Goal: Information Seeking & Learning: Check status

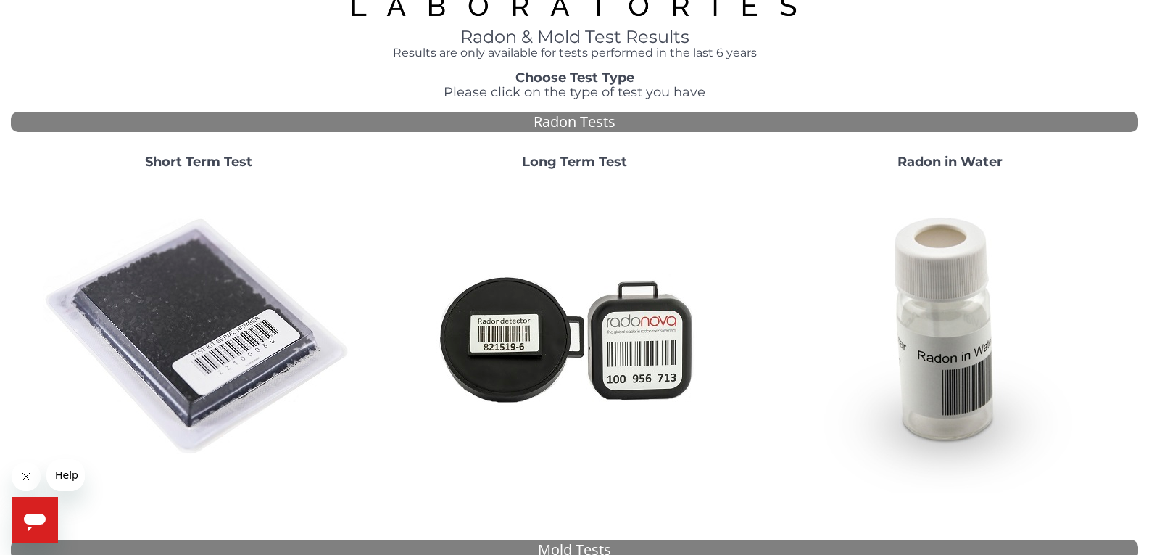
scroll to position [492, 0]
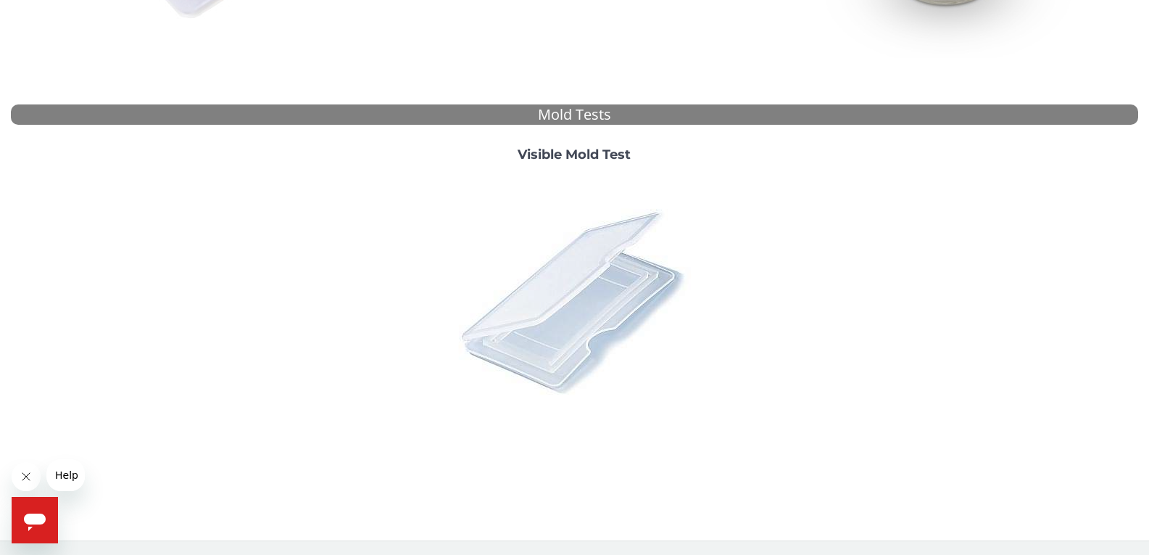
click at [595, 237] on img at bounding box center [574, 301] width 254 height 254
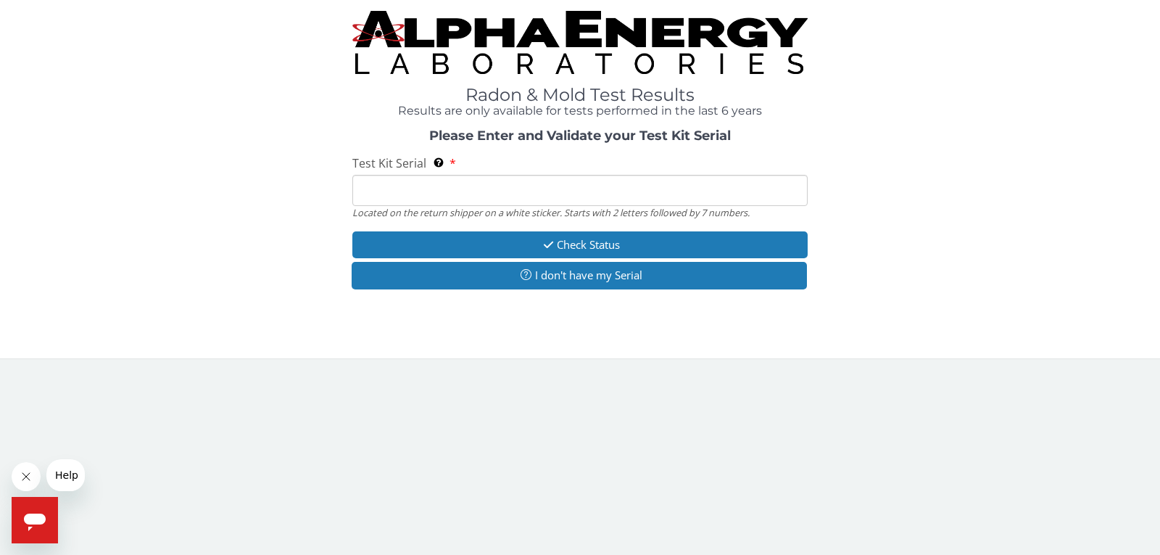
click at [437, 196] on input "Test Kit Serial Located on the return shipper on a white sticker. Starts with 2…" at bounding box center [579, 190] width 455 height 31
paste input "ML188235"
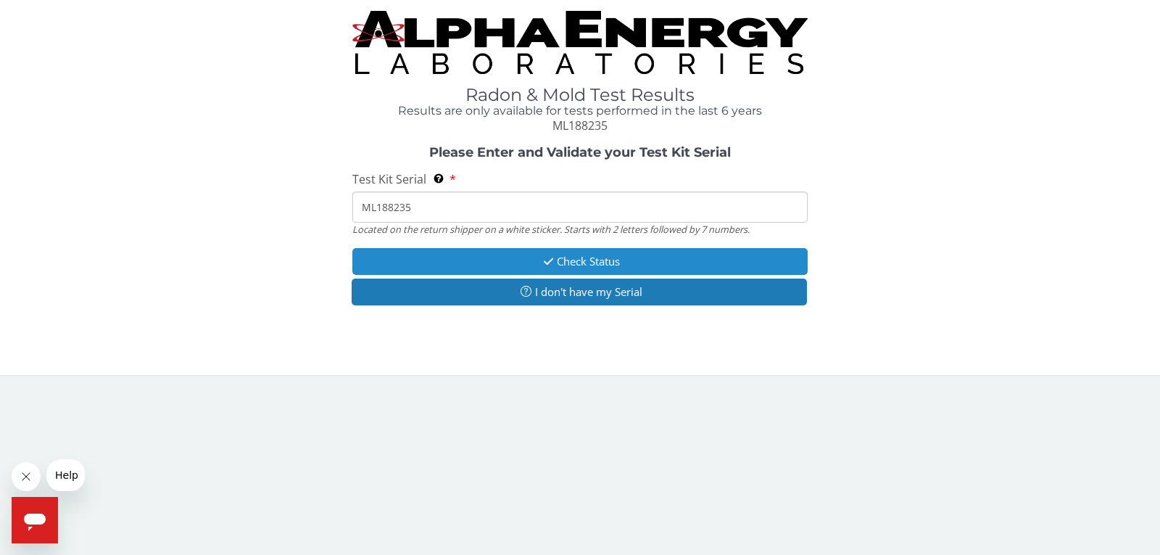
type input "ML188235"
click at [558, 265] on button "Check Status" at bounding box center [579, 261] width 455 height 27
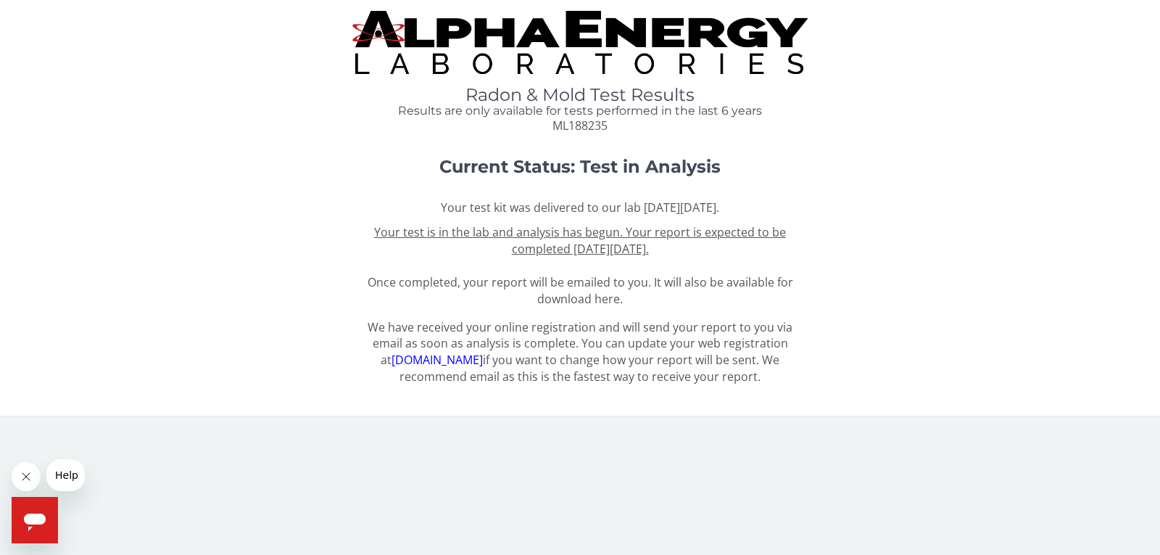
drag, startPoint x: 707, startPoint y: 249, endPoint x: 378, endPoint y: 230, distance: 329.0
click at [378, 230] on div "Your test kit was delivered to our lab [DATE][DATE]. Your test is in the lab an…" at bounding box center [579, 252] width 455 height 107
copy u "Your test is in the lab and analysis has begun. Your report is expected to be c…"
click at [200, 161] on h1 "Current Status: Test in Analysis" at bounding box center [580, 166] width 911 height 19
